Goal: Transaction & Acquisition: Purchase product/service

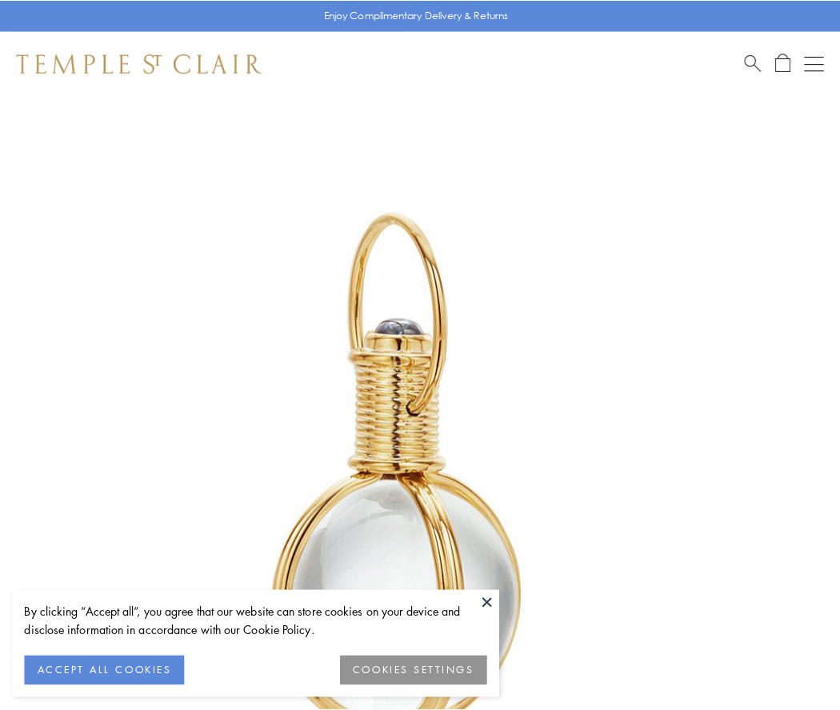
scroll to position [418, 0]
